Goal: Task Accomplishment & Management: Manage account settings

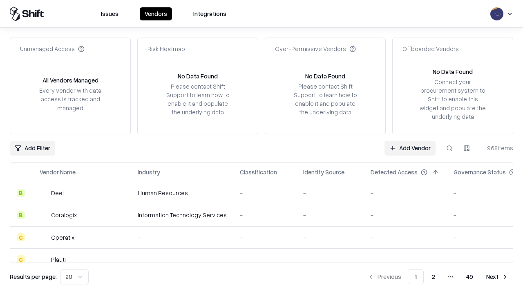
click at [410, 148] on link "Add Vendor" at bounding box center [410, 148] width 51 height 15
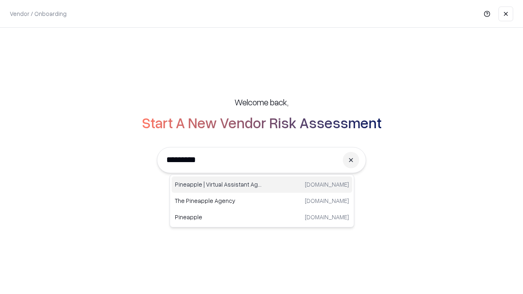
click at [262, 185] on div "Pineapple | Virtual Assistant Agency trypineapple.com" at bounding box center [262, 185] width 181 height 16
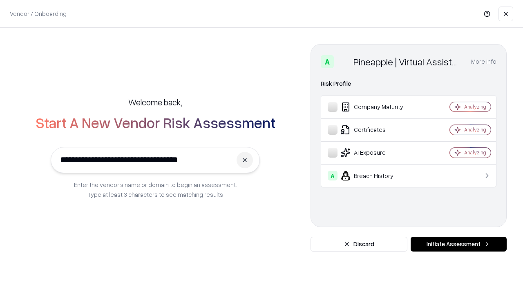
type input "**********"
click at [459, 244] on button "Initiate Assessment" at bounding box center [459, 244] width 96 height 15
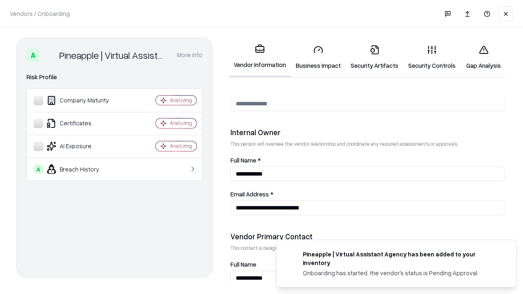
scroll to position [423, 0]
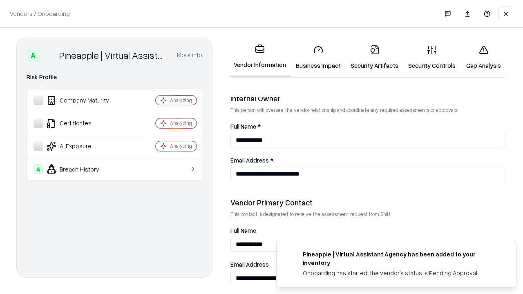
click at [318, 57] on link "Business Impact" at bounding box center [318, 57] width 55 height 38
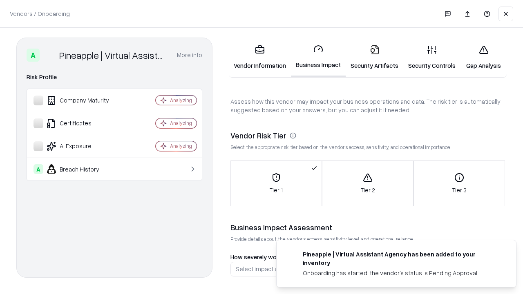
click at [374, 57] on link "Security Artifacts" at bounding box center [375, 57] width 58 height 38
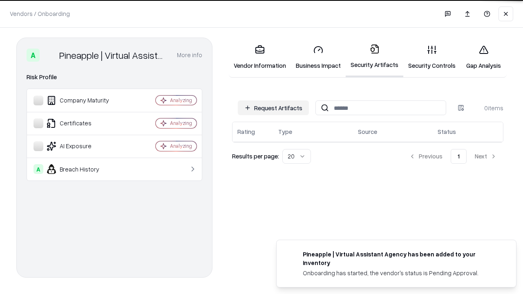
click at [273, 108] on button "Request Artifacts" at bounding box center [273, 108] width 71 height 15
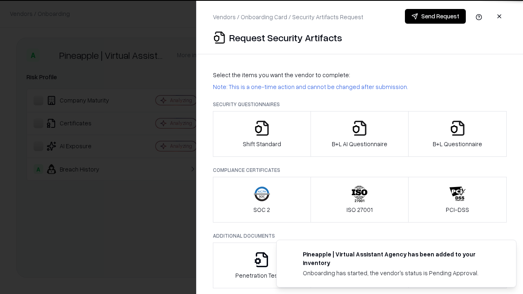
click at [262, 134] on icon "button" at bounding box center [262, 128] width 16 height 16
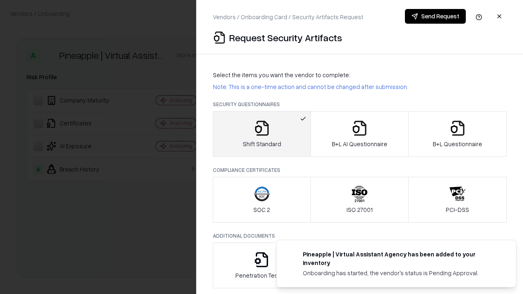
click at [435, 16] on button "Send Request" at bounding box center [435, 16] width 61 height 15
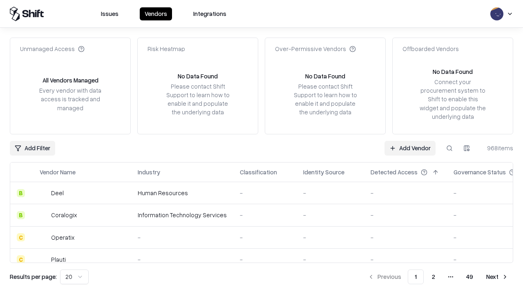
click at [450, 148] on button at bounding box center [449, 148] width 15 height 15
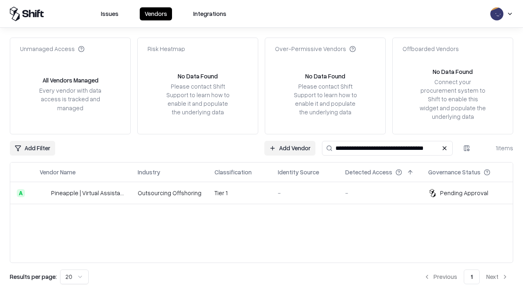
type input "**********"
click at [266, 193] on td "Tier 1" at bounding box center [239, 193] width 63 height 22
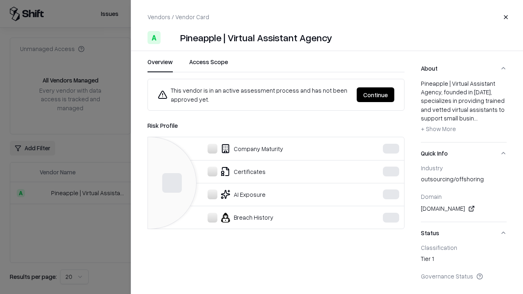
click at [404, 95] on div "This vendor is in an active assessment process and has not been approved yet. C…" at bounding box center [276, 95] width 256 height 18
click at [376, 95] on button "Continue" at bounding box center [376, 94] width 38 height 15
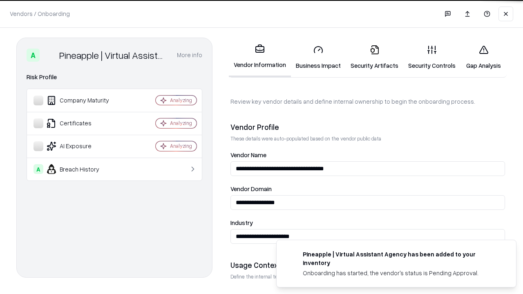
click at [374, 57] on link "Security Artifacts" at bounding box center [375, 57] width 58 height 38
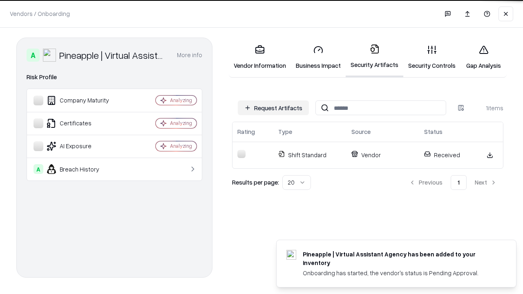
click at [432, 57] on link "Security Controls" at bounding box center [431, 57] width 57 height 38
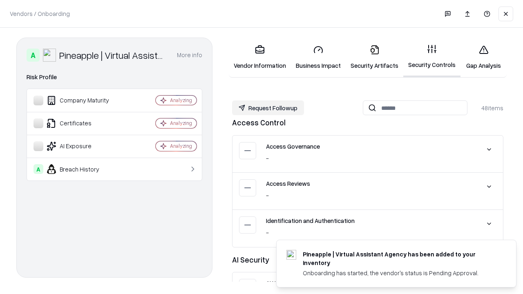
click at [268, 108] on button "Request Followup" at bounding box center [268, 108] width 72 height 15
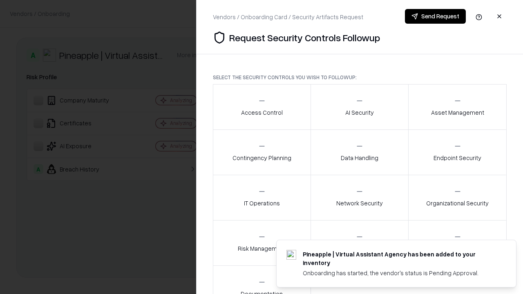
click at [262, 107] on div "Access Control" at bounding box center [262, 107] width 42 height 20
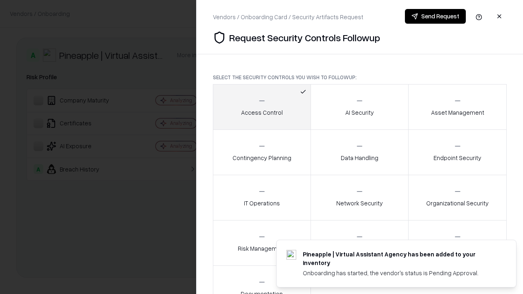
click at [435, 16] on button "Send Request" at bounding box center [435, 16] width 61 height 15
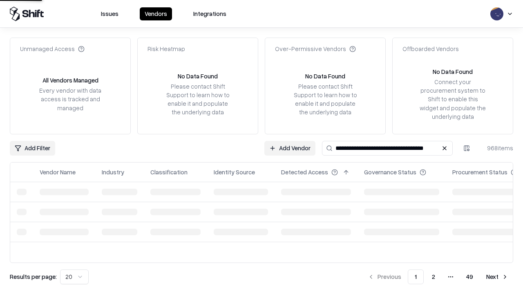
type input "**********"
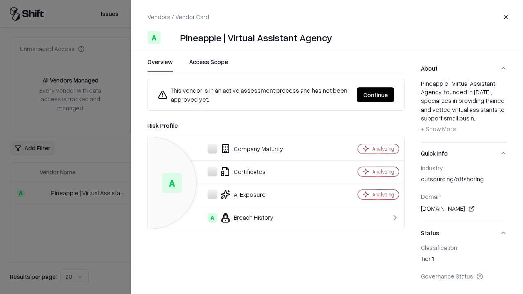
click at [376, 95] on button "Continue" at bounding box center [376, 94] width 38 height 15
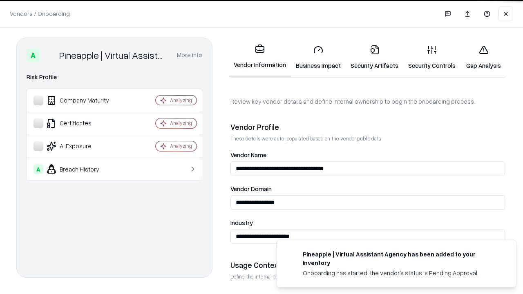
click at [483, 57] on link "Gap Analysis" at bounding box center [484, 57] width 46 height 38
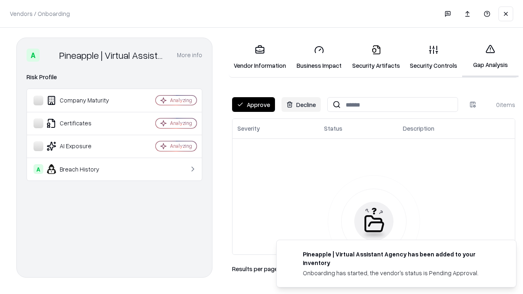
click at [253, 105] on button "Approve" at bounding box center [253, 104] width 43 height 15
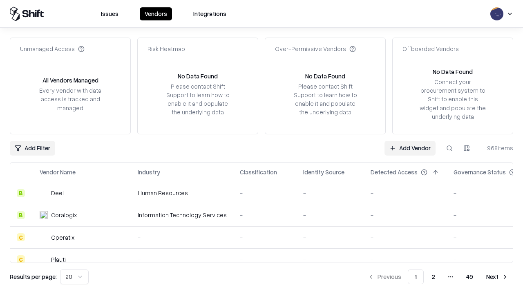
type input "**********"
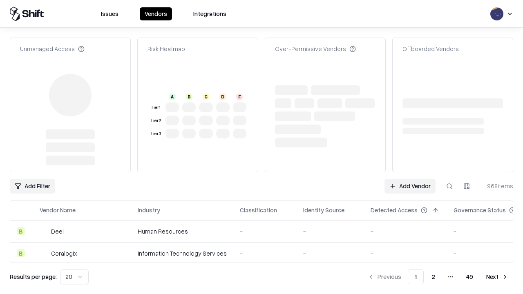
click at [410, 179] on link "Add Vendor" at bounding box center [410, 186] width 51 height 15
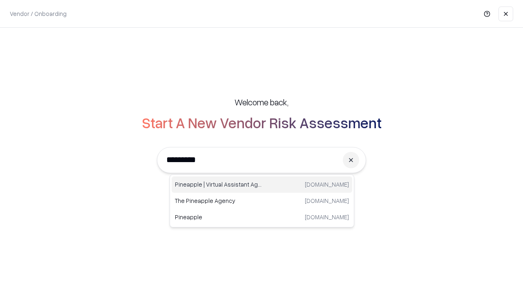
click at [262, 185] on div "Pineapple | Virtual Assistant Agency trypineapple.com" at bounding box center [262, 185] width 181 height 16
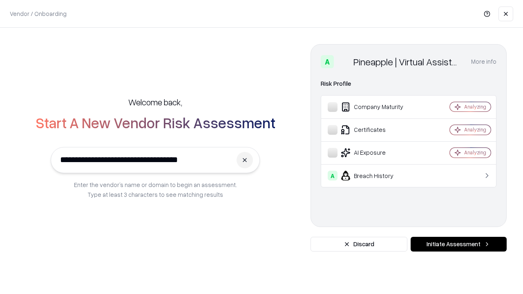
type input "**********"
click at [459, 244] on button "Initiate Assessment" at bounding box center [459, 244] width 96 height 15
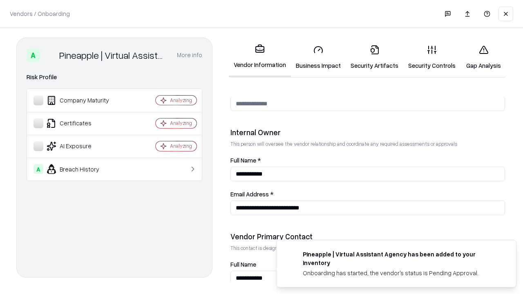
scroll to position [423, 0]
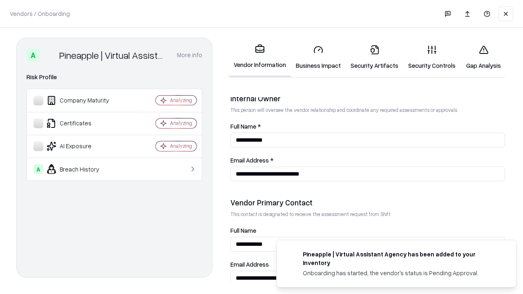
click at [483, 57] on link "Gap Analysis" at bounding box center [484, 57] width 46 height 38
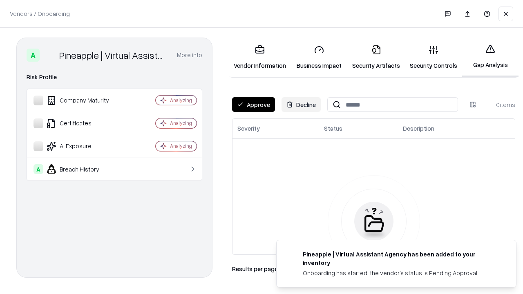
click at [253, 105] on button "Approve" at bounding box center [253, 104] width 43 height 15
